Goal: Transaction & Acquisition: Purchase product/service

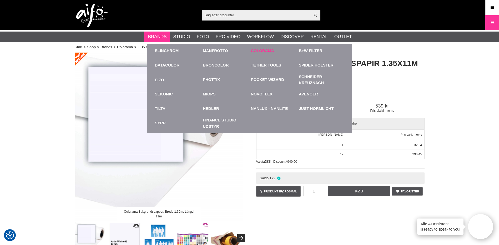
click at [257, 50] on link "Colorama" at bounding box center [262, 51] width 23 height 6
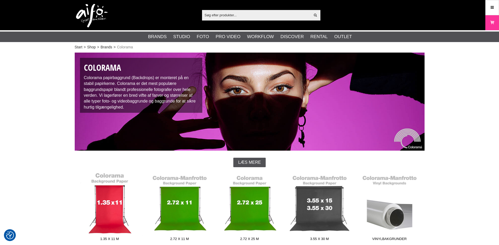
click at [108, 208] on link "1.35 x 11 m" at bounding box center [110, 207] width 70 height 71
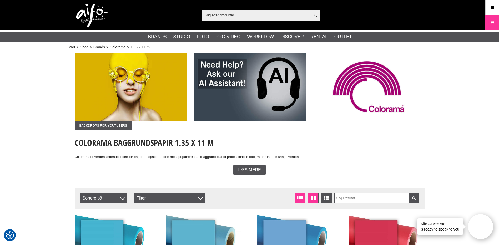
click at [303, 200] on icon at bounding box center [300, 198] width 8 height 6
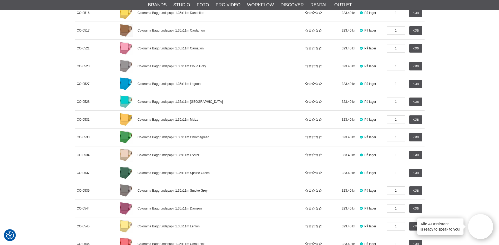
scroll to position [526, 0]
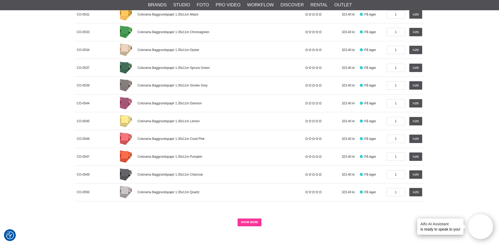
click at [254, 223] on link "SHOW MORE" at bounding box center [249, 222] width 24 height 8
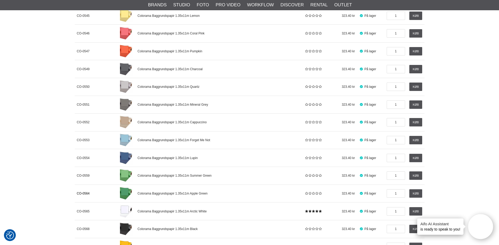
scroll to position [631, 0]
click at [418, 106] on link "Køb" at bounding box center [415, 105] width 13 height 8
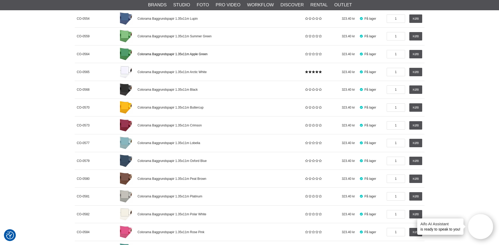
scroll to position [871, 0]
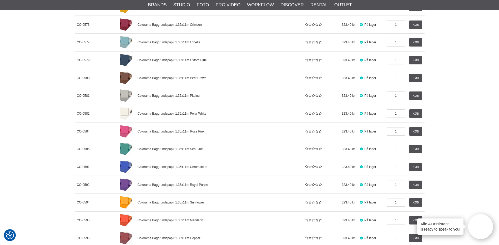
click at [411, 96] on link "Køb" at bounding box center [415, 95] width 13 height 8
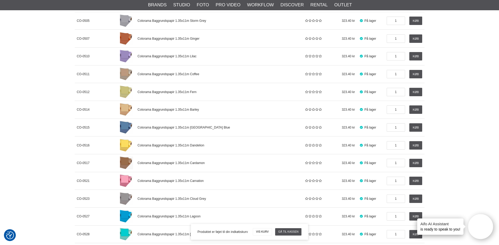
scroll to position [0, 0]
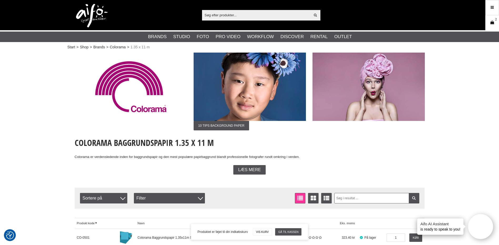
click at [494, 25] on icon at bounding box center [491, 23] width 5 height 6
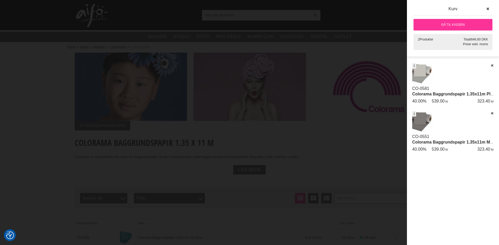
click at [447, 7] on div "Kurv" at bounding box center [452, 9] width 85 height 7
click at [445, 22] on link "Gå til kassen" at bounding box center [452, 25] width 79 height 12
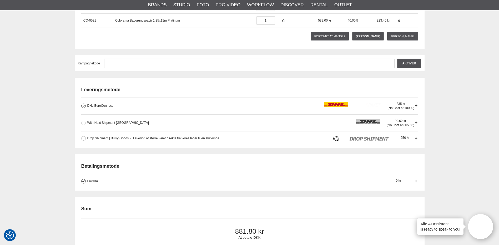
scroll to position [105, 0]
click at [85, 138] on button at bounding box center [83, 138] width 4 height 4
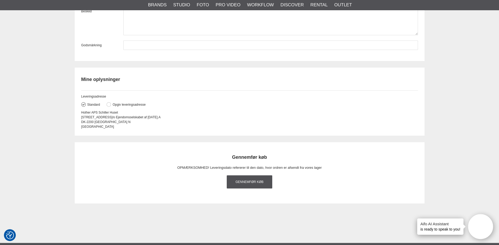
scroll to position [526, 0]
click at [107, 104] on button at bounding box center [108, 104] width 4 height 4
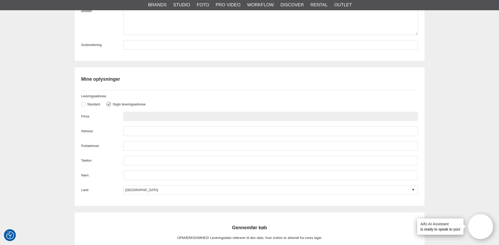
click at [128, 115] on input "text" at bounding box center [270, 116] width 294 height 9
paste input "Carlo Gavazzi Industri A/S, 26251869, Over Hadstenvej 40, 8370 Hadsten, Danmark…"
drag, startPoint x: 250, startPoint y: 115, endPoint x: 260, endPoint y: 116, distance: 9.5
click at [264, 115] on input "Carlo Gavazzi Industri A/S, 26251869, Over Hadstenvej 40, 8370 Hadsten, Danmark…" at bounding box center [270, 116] width 294 height 9
type input "Carlo Gavazzi Industri A/S, 26251869, Over Hadstenvej 40, 8370 Hadsten, Danmark…"
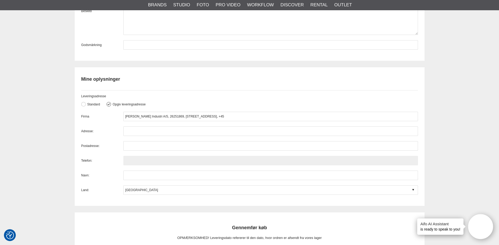
click at [141, 161] on input "text" at bounding box center [270, 160] width 294 height 9
paste input "26288292"
type input "26288292"
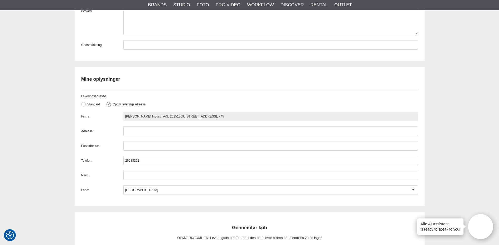
drag, startPoint x: 209, startPoint y: 116, endPoint x: 216, endPoint y: 116, distance: 6.8
click at [216, 116] on input "Carlo Gavazzi Industri A/S, 26251869, Over Hadstenvej 40, 8370 Hadsten, Danmark…" at bounding box center [270, 116] width 294 height 9
type input "Carlo Gavazzi Industri A/S, 26251869, Over Hadstenvej 40, Hadsten, Danmark, +45"
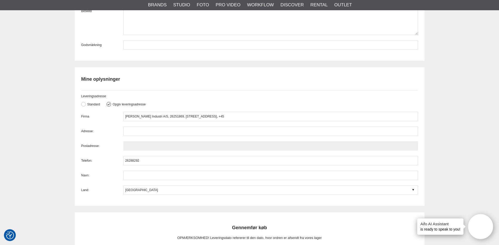
click at [129, 147] on input "text" at bounding box center [270, 145] width 294 height 9
paste input "8370"
type input "8370"
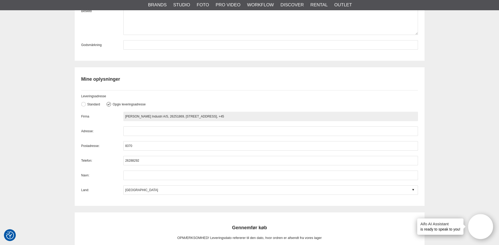
drag, startPoint x: 210, startPoint y: 116, endPoint x: 222, endPoint y: 116, distance: 12.1
click at [222, 116] on input "Carlo Gavazzi Industri A/S, 26251869, Over Hadstenvej 40, Hadsten, Danmark, +45" at bounding box center [270, 116] width 294 height 9
type input "Carlo Gavazzi Industri A/S, 26251869, Over Hadstenvej 40, Danmark, +45"
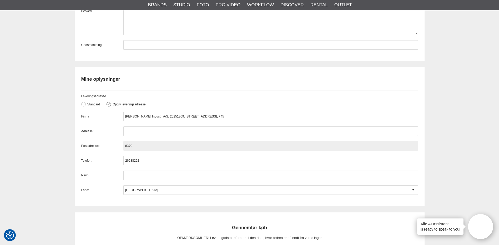
click at [163, 147] on input "8370" at bounding box center [270, 145] width 294 height 9
paste input "Hadsten,"
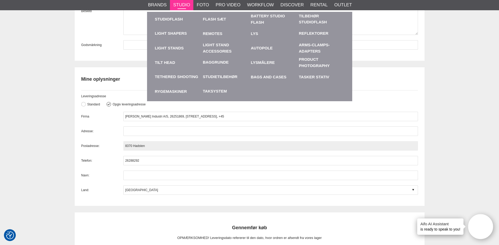
type input "8370 Hadsten"
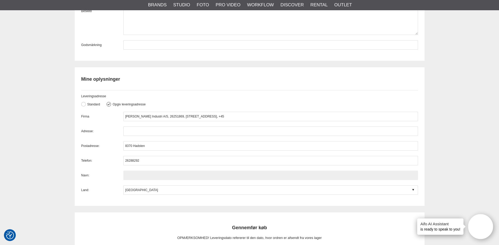
click at [129, 179] on input "text" at bounding box center [270, 175] width 294 height 9
paste input "cato.ottesen"
click at [131, 173] on input "cato.ottesen" at bounding box center [270, 175] width 294 height 9
click at [132, 174] on input "cato.ottesen" at bounding box center [270, 175] width 294 height 9
click at [133, 174] on input "cato ottesen" at bounding box center [270, 175] width 294 height 9
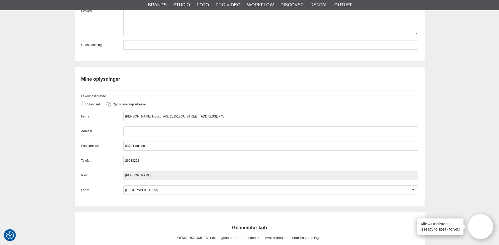
click at [125, 176] on input "cato Ottesen" at bounding box center [270, 175] width 294 height 9
type input "Cato Ottesen"
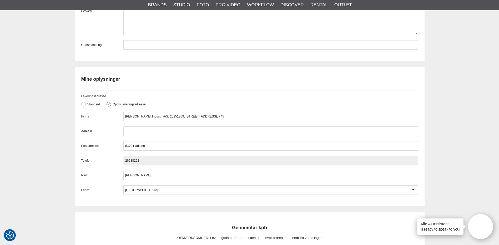
click at [151, 163] on input "26288292" at bounding box center [270, 160] width 294 height 9
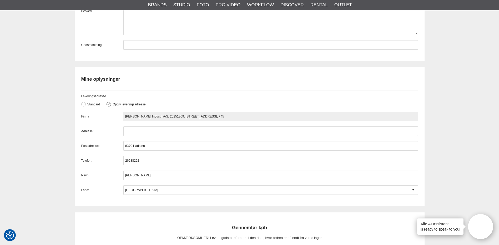
drag, startPoint x: 180, startPoint y: 116, endPoint x: 207, endPoint y: 115, distance: 27.1
click at [207, 115] on input "Carlo Gavazzi Industri A/S, 26251869, Over Hadstenvej 40, Danmark, +45" at bounding box center [270, 116] width 294 height 9
type input "Carlo Gavazzi Industri A/S, 26251869, , Danmark, +45"
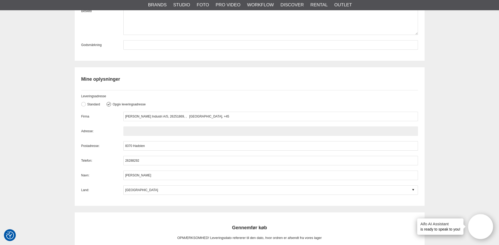
click at [137, 131] on input "text" at bounding box center [270, 130] width 294 height 9
paste input "Over Hadstenvej 40"
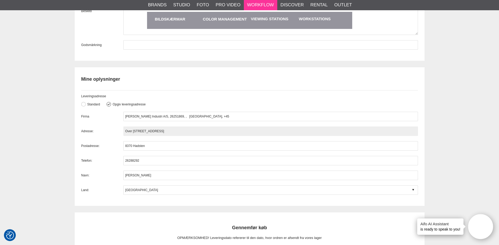
type input "Over Hadstenvej 40"
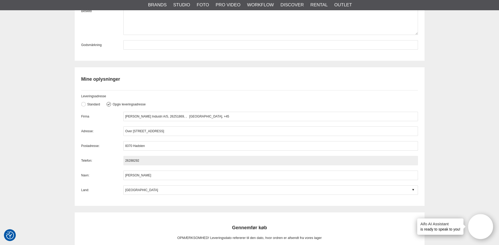
click at [144, 161] on input "26288292" at bounding box center [270, 160] width 294 height 9
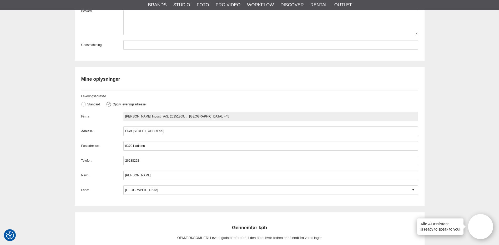
drag, startPoint x: 161, startPoint y: 115, endPoint x: 208, endPoint y: 111, distance: 47.5
click at [208, 111] on div "Leveringsadresse Standard Opgiv leveringsadresse Firma Carlo Gavazzi Industri A…" at bounding box center [249, 142] width 336 height 105
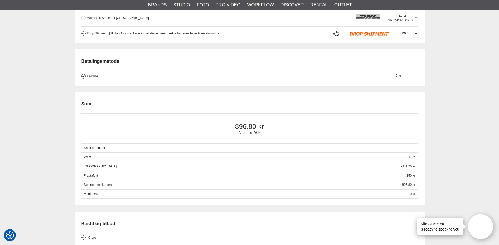
scroll to position [315, 0]
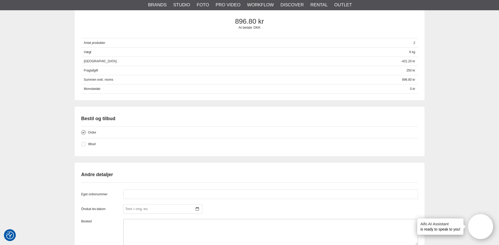
type input "Carlo Gavazzi Industri A/S"
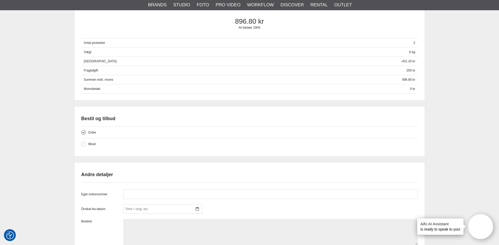
click at [135, 224] on textarea at bounding box center [270, 232] width 294 height 26
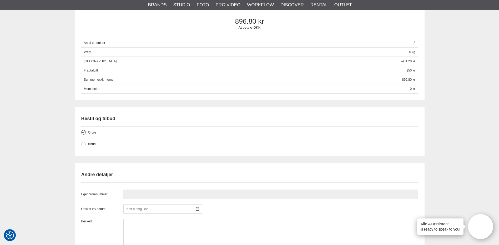
click at [134, 193] on input "text" at bounding box center [270, 194] width 294 height 9
paste input "Ordre #8478"
type input "Ordre #8478"
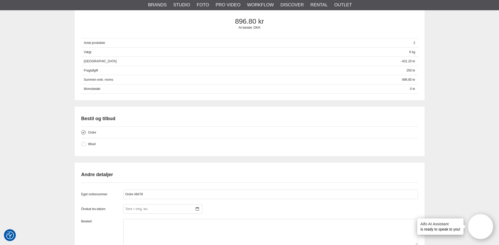
click at [135, 216] on div "Eget ordrenummer Ordre #8478 Önskat lev.datum august 2025 m t o t f l s 31 28 2…" at bounding box center [249, 225] width 336 height 70
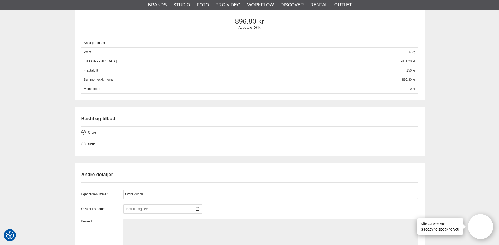
click at [132, 225] on textarea at bounding box center [270, 232] width 294 height 26
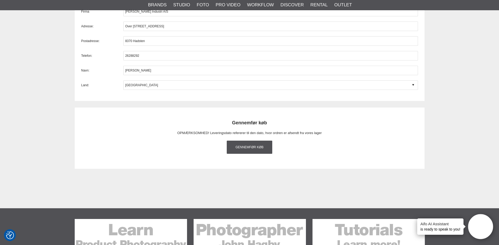
scroll to position [631, 0]
type textarea "Haster lidt, sens snarest muligt."
click at [238, 148] on link "Gennemfør køb" at bounding box center [250, 146] width 46 height 13
